Goal: Find specific page/section: Find specific page/section

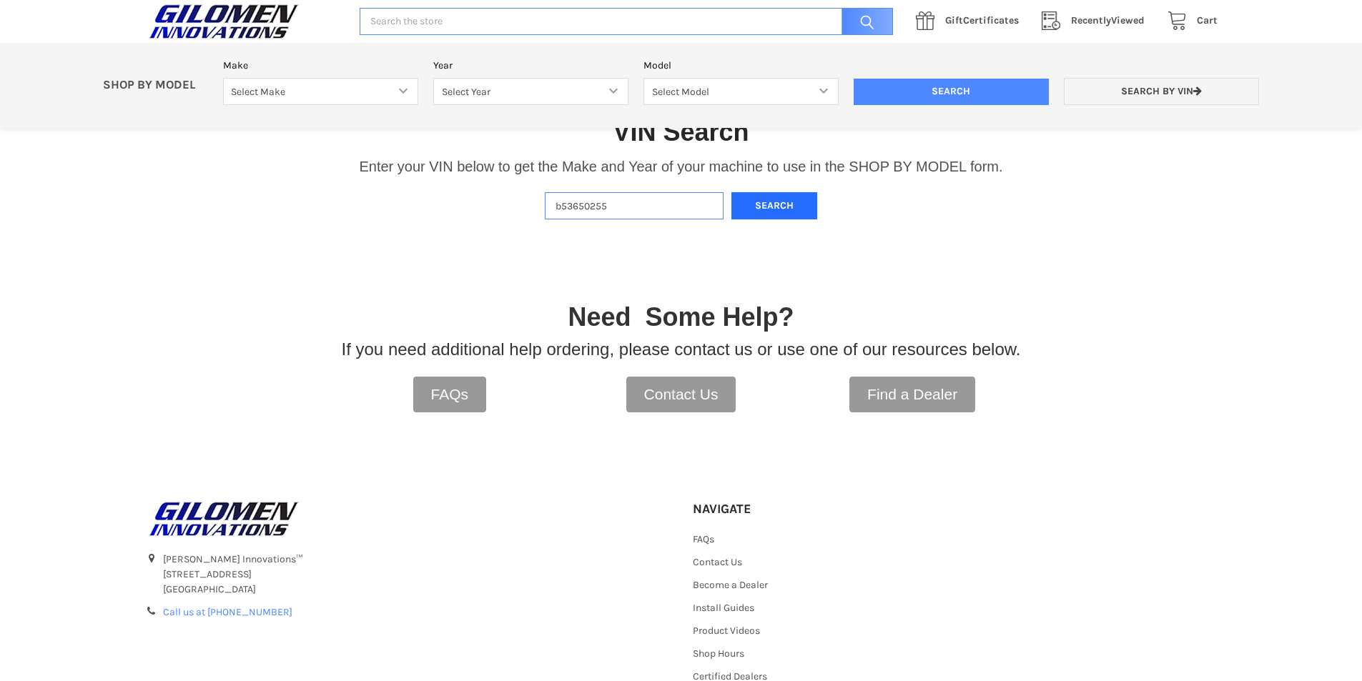
type input "b53650255"
click at [784, 217] on button "Search" at bounding box center [774, 206] width 86 height 28
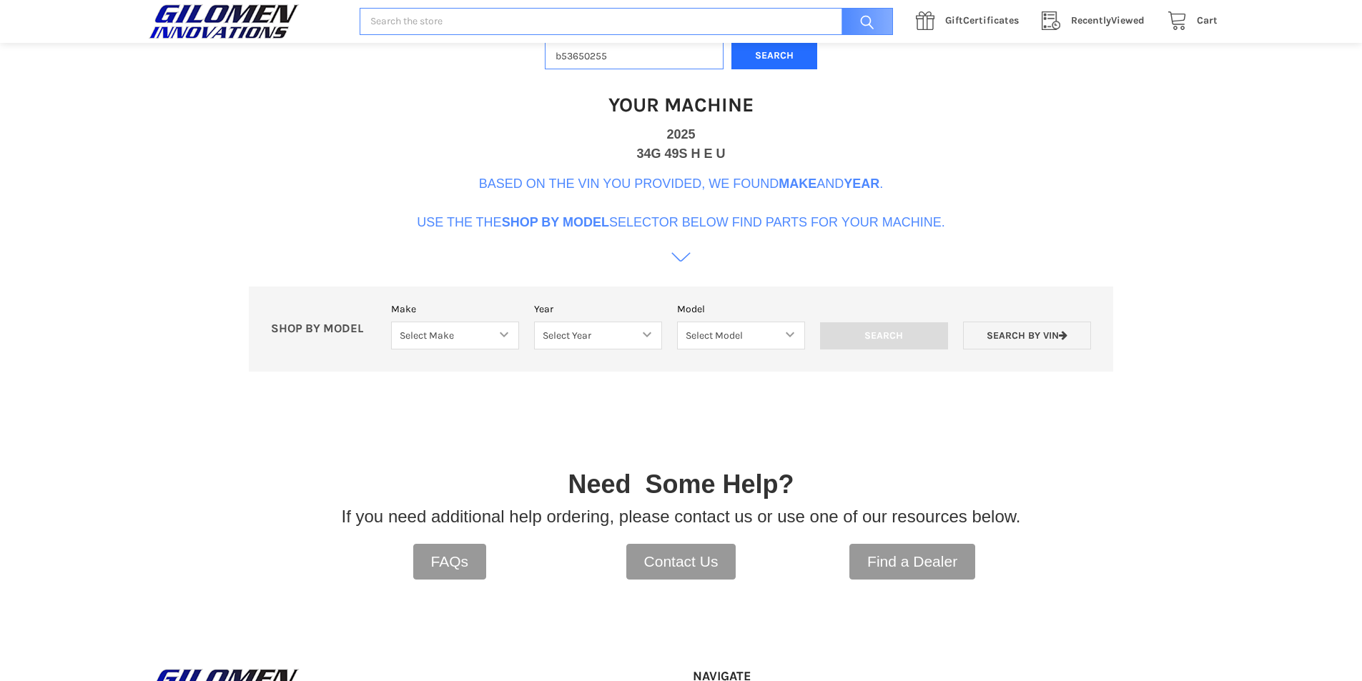
scroll to position [437, 0]
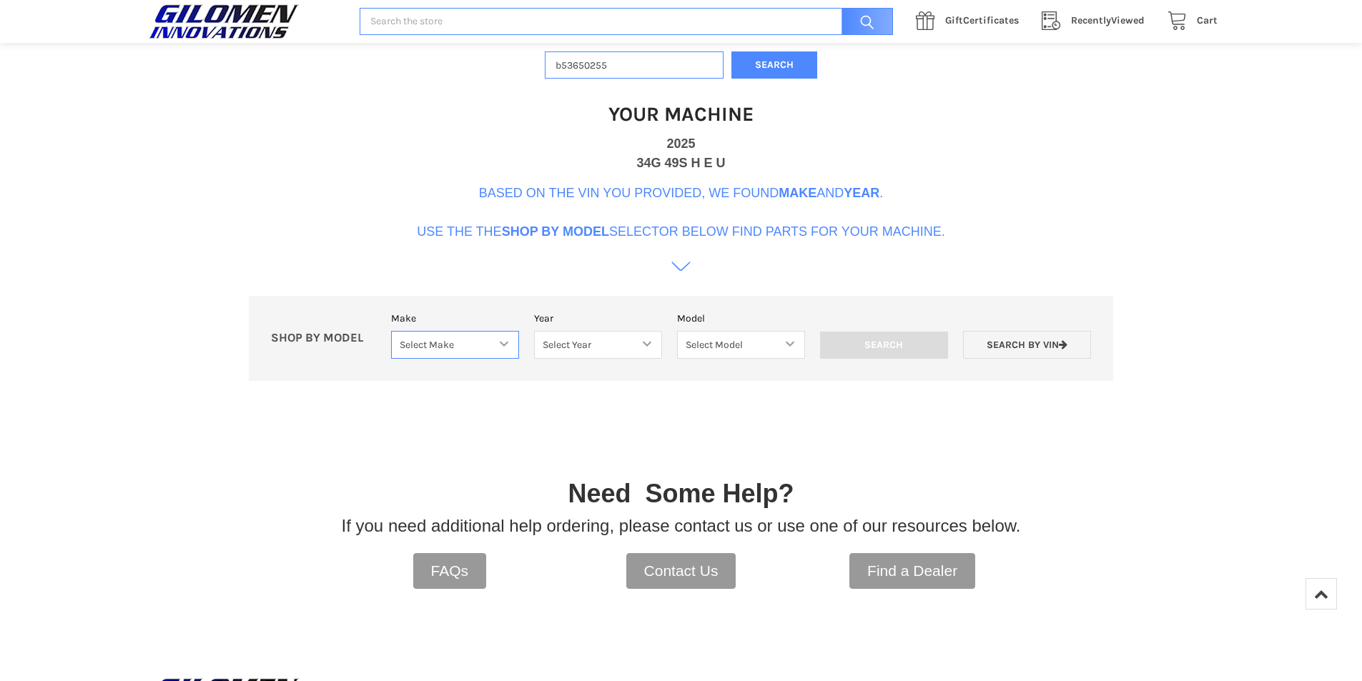
click at [493, 347] on select "Select Make Bobcat UTV Gravely UTV ACE 900 RANGER 570 Ranger 700 / 800 RANGER 9…" at bounding box center [455, 345] width 128 height 28
click at [601, 336] on select "Select Year" at bounding box center [598, 345] width 128 height 28
click at [653, 331] on select "Select Year" at bounding box center [598, 345] width 128 height 28
click at [512, 352] on select "Select Make Bobcat UTV Gravely UTV ACE 900 RANGER 570 Ranger 700 / 800 RANGER 9…" at bounding box center [455, 345] width 128 height 28
select select "403"
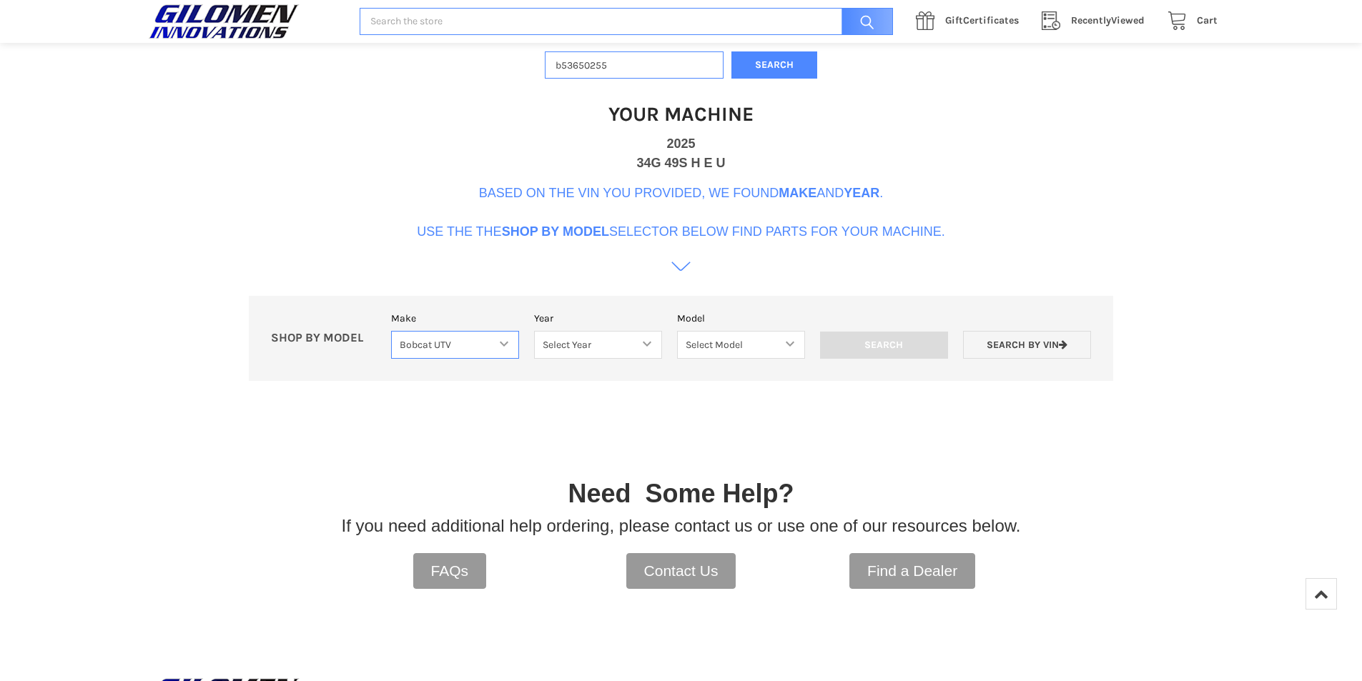
click at [391, 331] on select "Select Make Bobcat UTV Gravely UTV ACE 900 RANGER 570 Ranger 700 / 800 RANGER 9…" at bounding box center [455, 345] width 128 height 28
click at [643, 344] on select "Select Year [DATE] 2016 2017 2018 2019 2020 2021 2022 2023 2024" at bounding box center [598, 345] width 128 height 28
click at [558, 620] on body "Toggle menu [PERSON_NAME] Innovations™ [STREET_ADDRESS] [GEOGRAPHIC_DATA], [GEO…" at bounding box center [681, 277] width 1362 height 1429
click at [645, 350] on select "Select Year [DATE] 2016 2017 2018 2019 2020 2021 2022 2023 2024" at bounding box center [598, 345] width 128 height 28
select select "600"
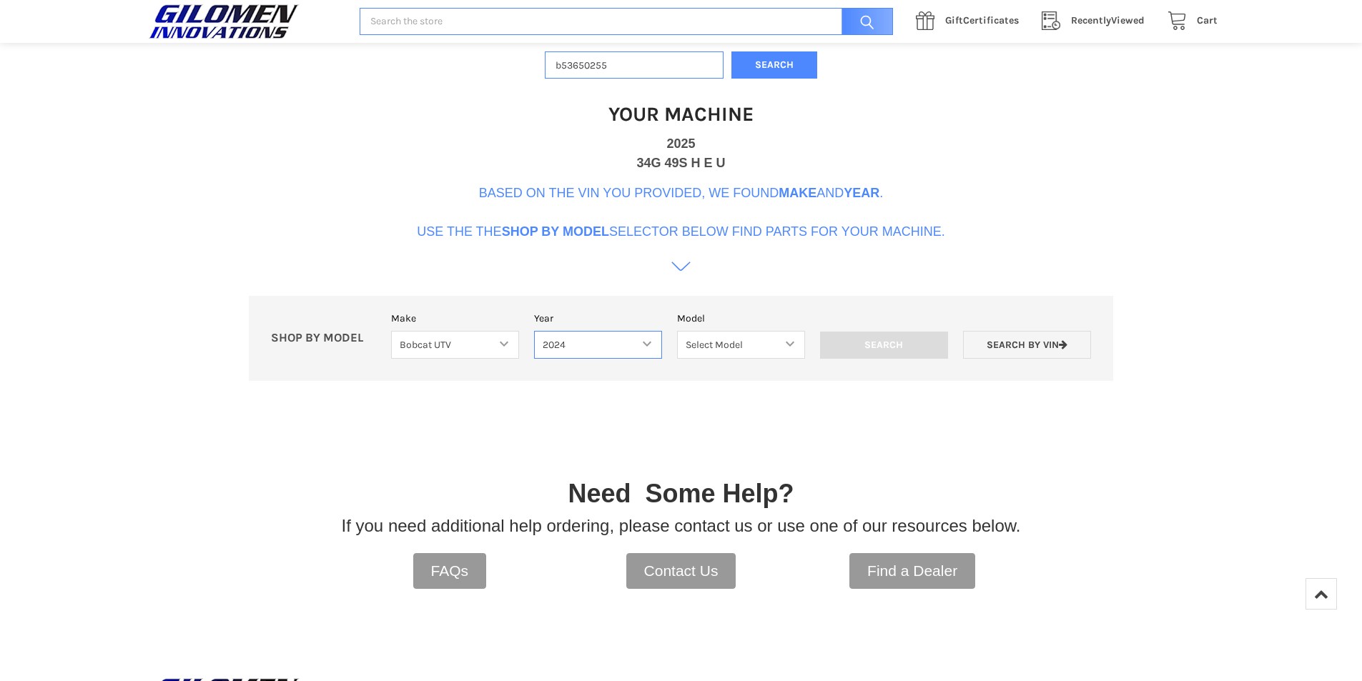
click at [534, 331] on select "Select Year [DATE] 2016 2017 2018 2019 2020 2021 2022 2023 2024" at bounding box center [598, 345] width 128 height 28
click at [769, 343] on select "Select Model UV34 3400" at bounding box center [741, 345] width 128 height 28
select select "605"
click at [677, 331] on select "Select Model UV34 3400" at bounding box center [741, 345] width 128 height 28
click at [507, 347] on select "Select Make Bobcat UTV Gravely UTV ACE 900 RANGER 570 Ranger 700 / 800 RANGER 9…" at bounding box center [455, 345] width 128 height 28
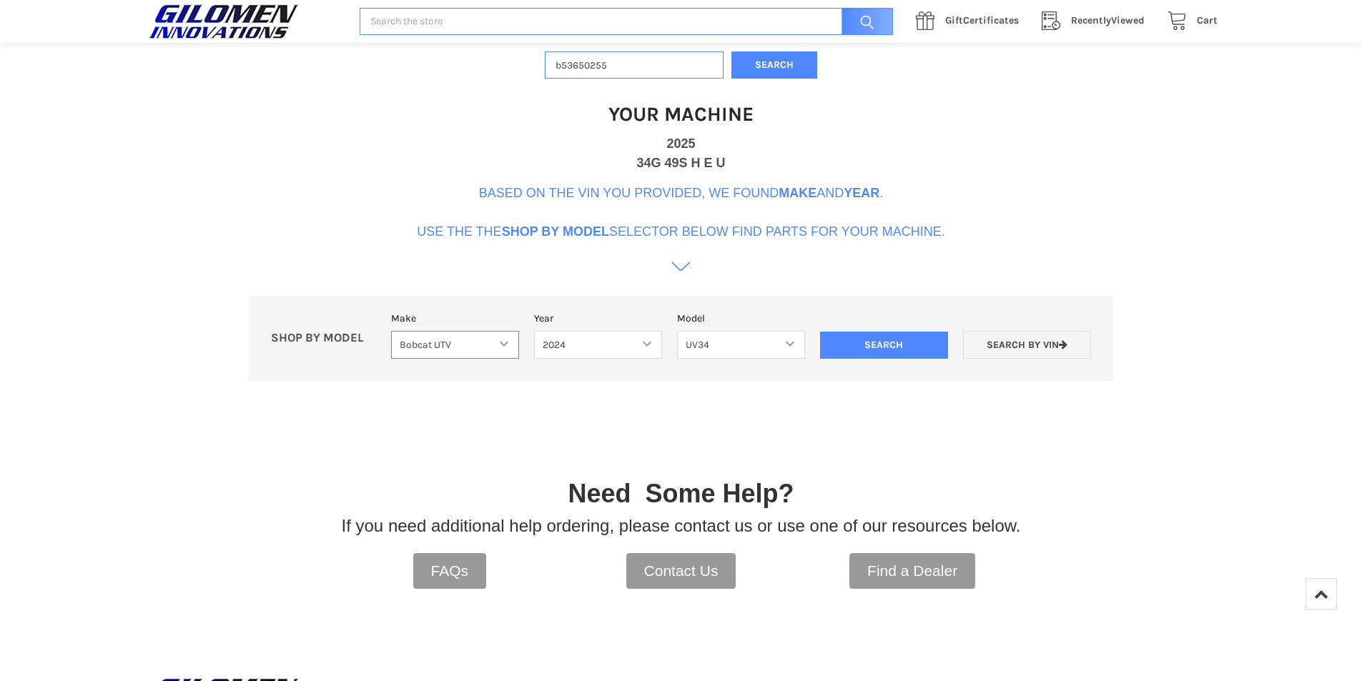
click at [507, 347] on select "Select Make Bobcat UTV Gravely UTV ACE 900 RANGER 570 Ranger 700 / 800 RANGER 9…" at bounding box center [455, 345] width 128 height 28
drag, startPoint x: 696, startPoint y: 363, endPoint x: 645, endPoint y: 358, distance: 51.7
click at [695, 363] on form "Make Select Make Bobcat UTV Gravely UTV ACE 900 RANGER 570 Ranger 700 / 800 RAN…" at bounding box center [740, 342] width 715 height 63
click at [618, 353] on select "Select Year [DATE] 2016 2017 2018 2019 2020 2021 2022 2023 2024" at bounding box center [598, 345] width 128 height 28
click at [534, 331] on select "Select Year [DATE] 2016 2017 2018 2019 2020 2021 2022 2023 2024" at bounding box center [598, 345] width 128 height 28
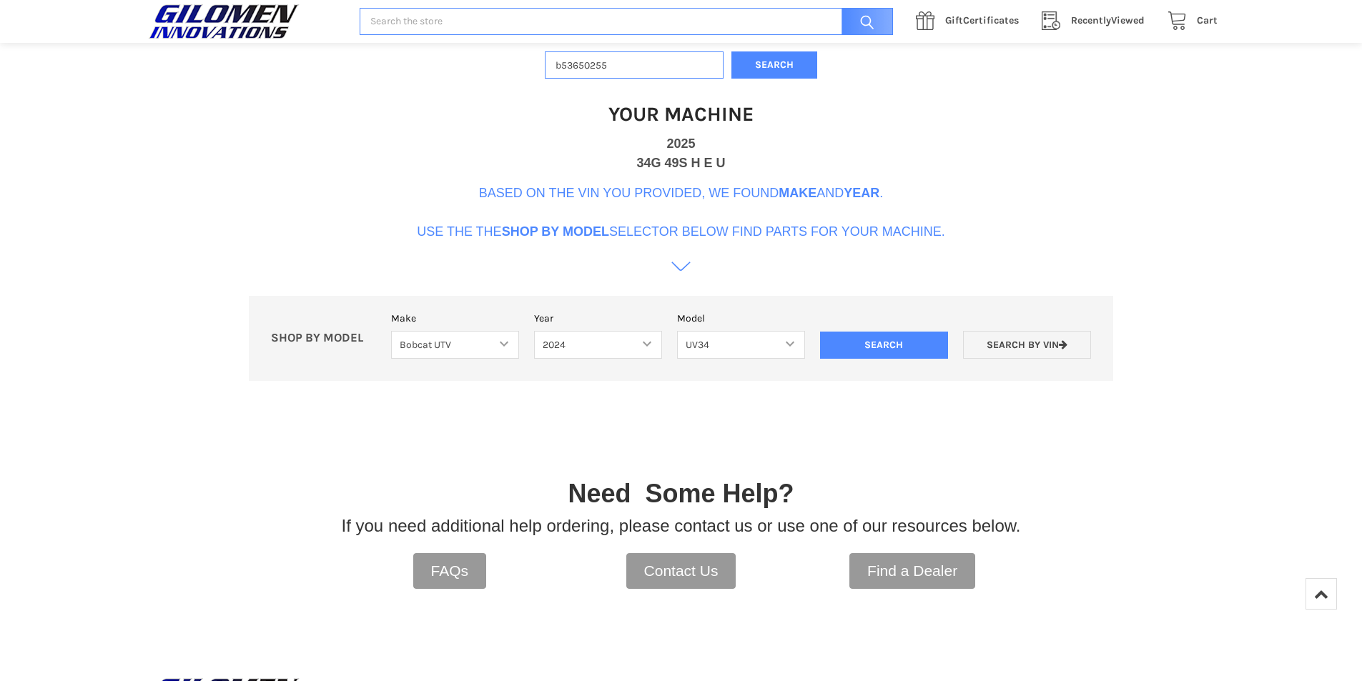
click at [782, 424] on div at bounding box center [681, 438] width 679 height 71
click at [688, 191] on p "Based on the VIN you provided, we found Make and Year . Use the the Shop By Mod…" at bounding box center [681, 213] width 528 height 58
click at [689, 237] on p "Based on the VIN you provided, we found Make and Year . Use the the Shop By Mod…" at bounding box center [681, 213] width 528 height 58
click at [680, 265] on icon at bounding box center [680, 266] width 19 height 19
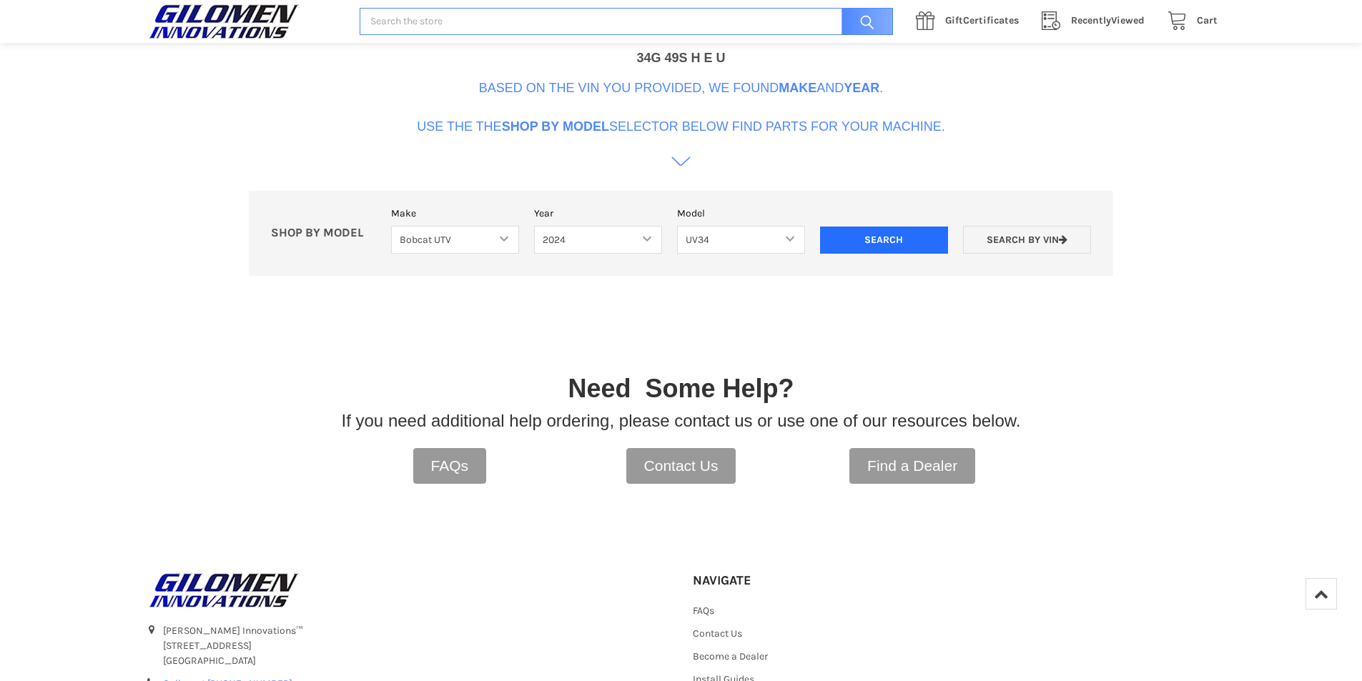
click at [910, 239] on input "Search" at bounding box center [884, 240] width 128 height 27
